Goal: Transaction & Acquisition: Book appointment/travel/reservation

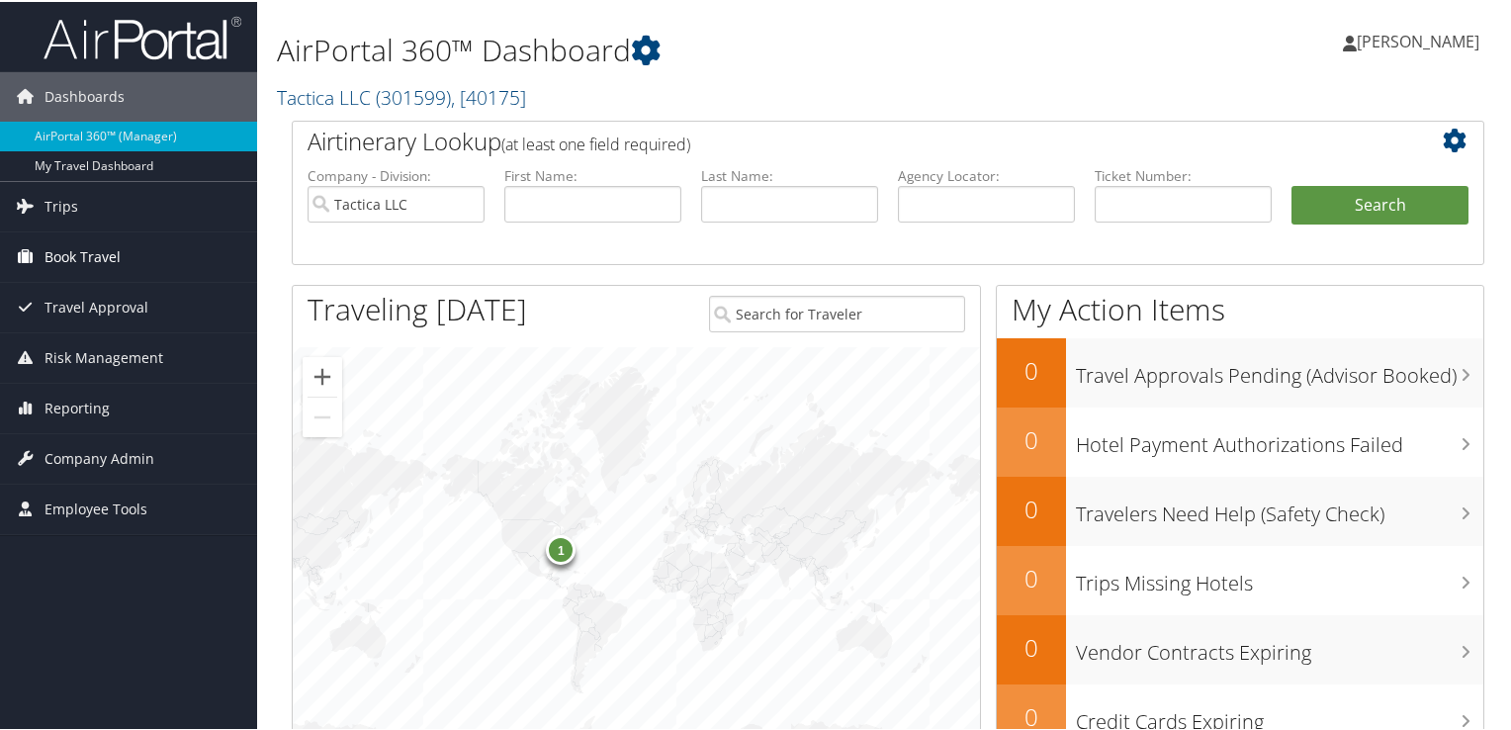
click at [99, 258] on span "Book Travel" at bounding box center [83, 254] width 76 height 49
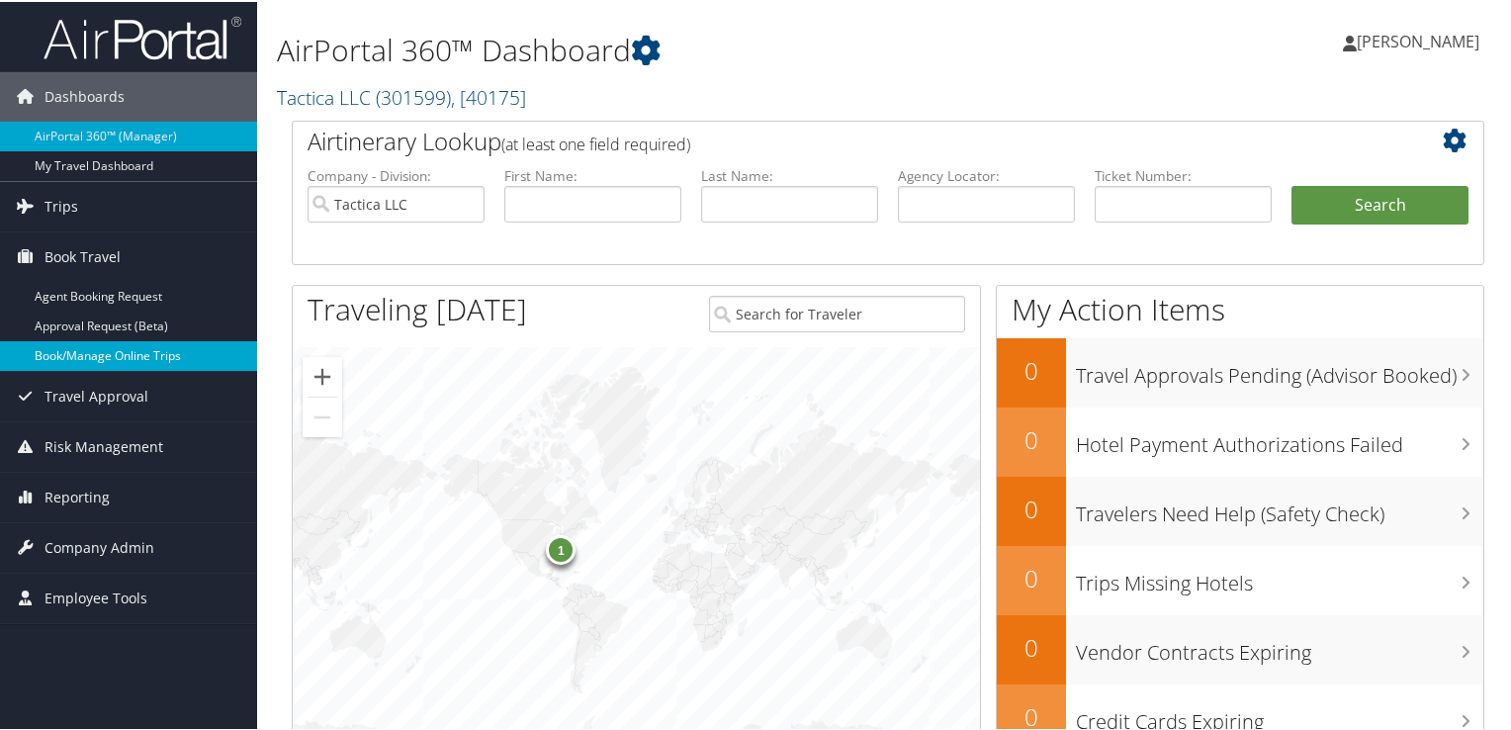
click at [100, 349] on link "Book/Manage Online Trips" at bounding box center [128, 354] width 257 height 30
